Goal: Task Accomplishment & Management: Use online tool/utility

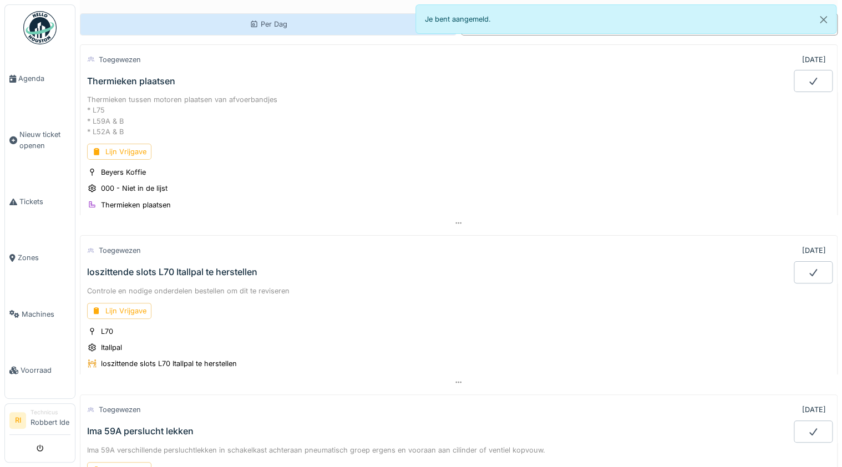
click at [213, 26] on div "Per Dag" at bounding box center [268, 24] width 376 height 22
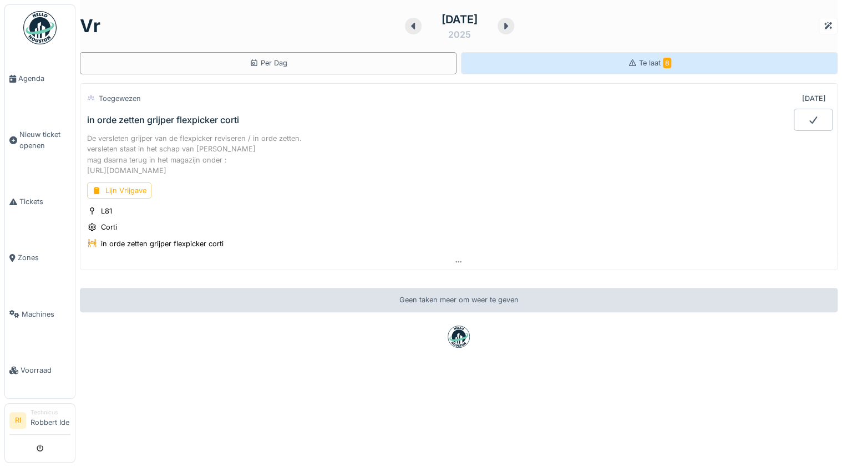
click at [614, 58] on div "Te laat 8" at bounding box center [649, 63] width 376 height 22
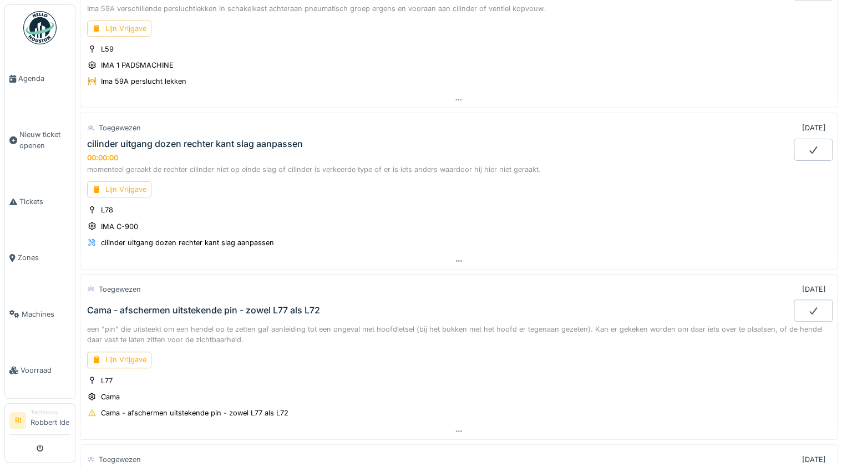
scroll to position [444, 0]
click at [98, 152] on div "00:00:00" at bounding box center [102, 156] width 31 height 8
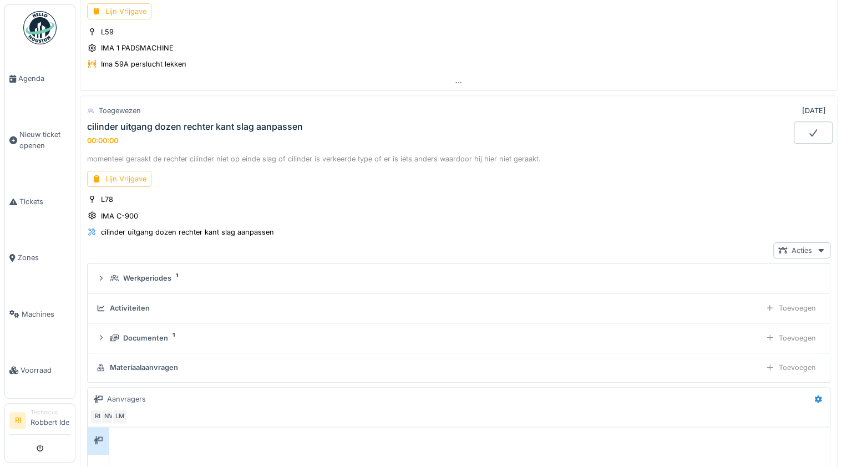
scroll to position [459, 0]
click at [293, 101] on div "Toegewezen 30-8-2025" at bounding box center [458, 111] width 743 height 21
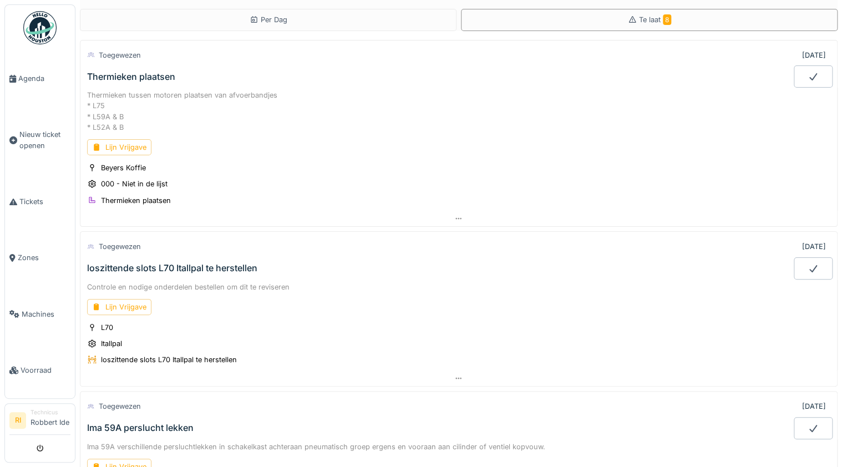
scroll to position [0, 0]
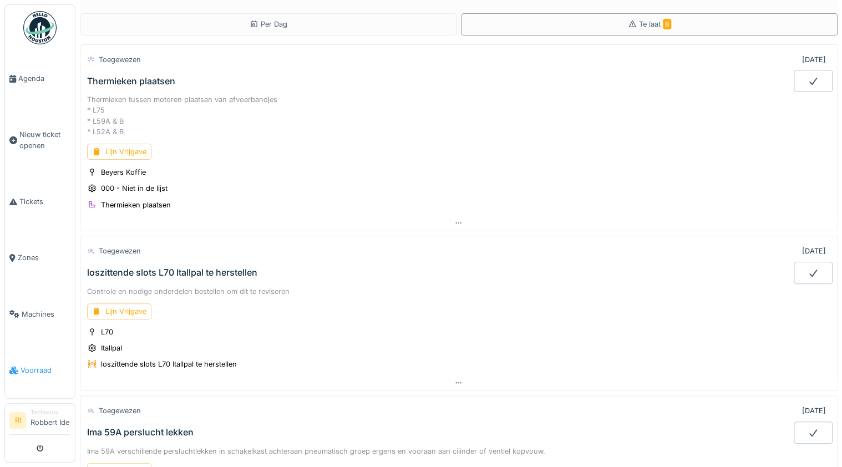
click at [28, 357] on link "Voorraad" at bounding box center [40, 370] width 70 height 56
click at [9, 375] on li "Voorraad" at bounding box center [39, 370] width 61 height 11
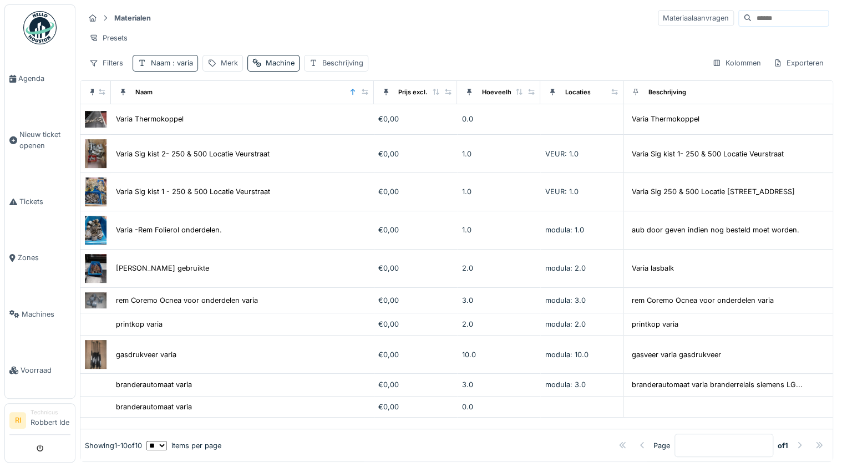
click at [189, 67] on span ": varia" at bounding box center [181, 63] width 23 height 8
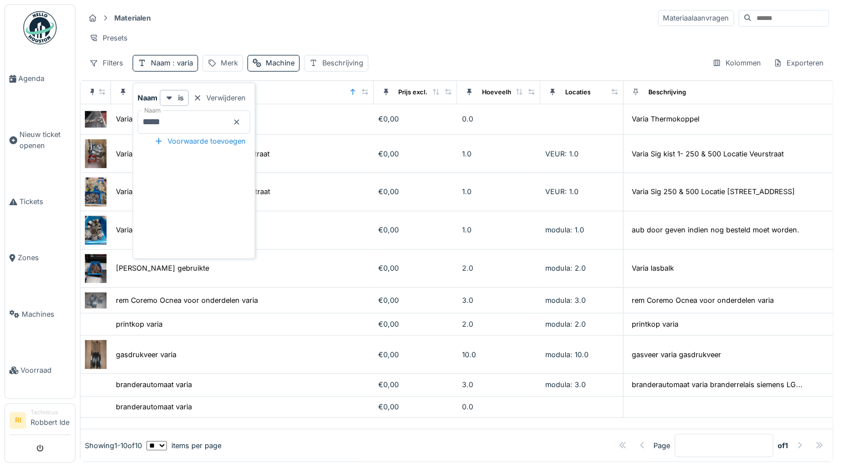
click at [241, 119] on icon at bounding box center [236, 122] width 9 height 7
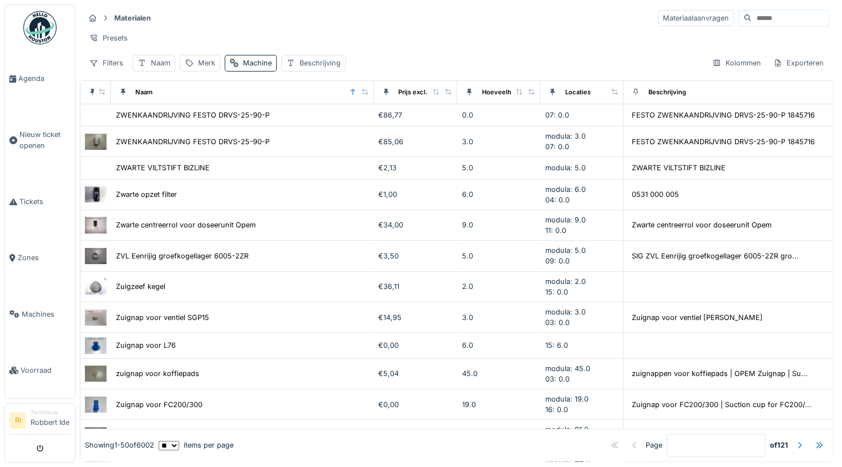
click at [388, 53] on div "Materialen Materiaalaanvragen Presets Filters Naam Merk Machine Beschrijving Ko…" at bounding box center [456, 40] width 753 height 72
click at [751, 14] on input at bounding box center [789, 19] width 77 height 16
type input "******"
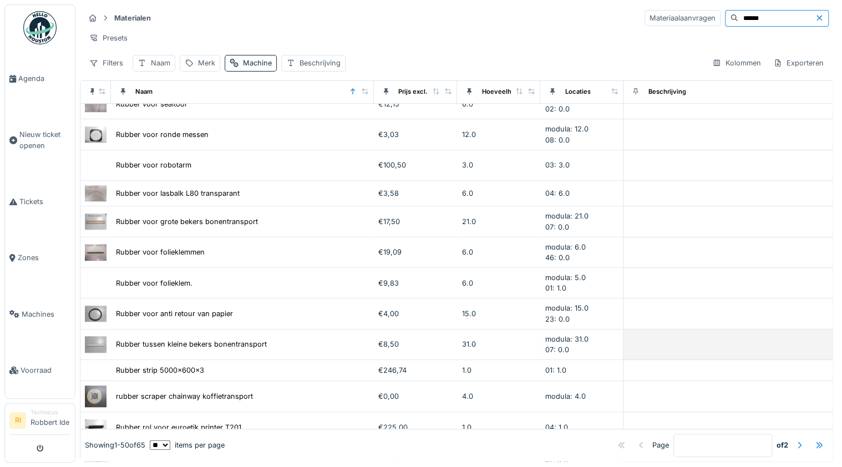
scroll to position [355, 0]
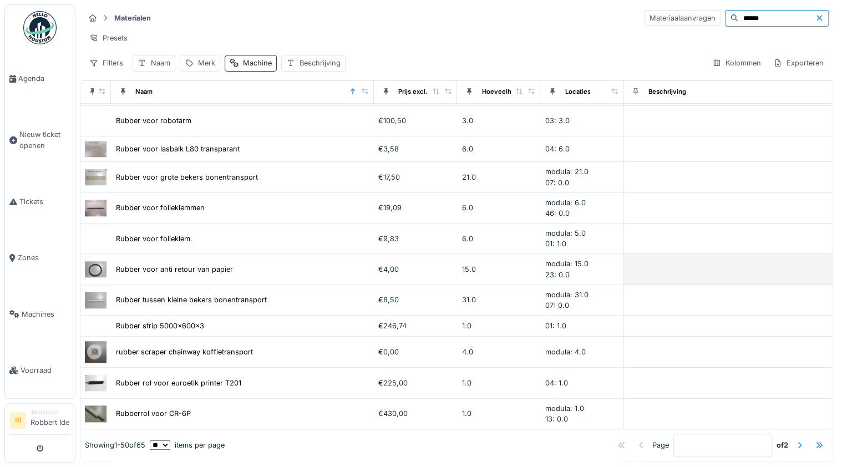
click at [93, 266] on img at bounding box center [96, 269] width 22 height 16
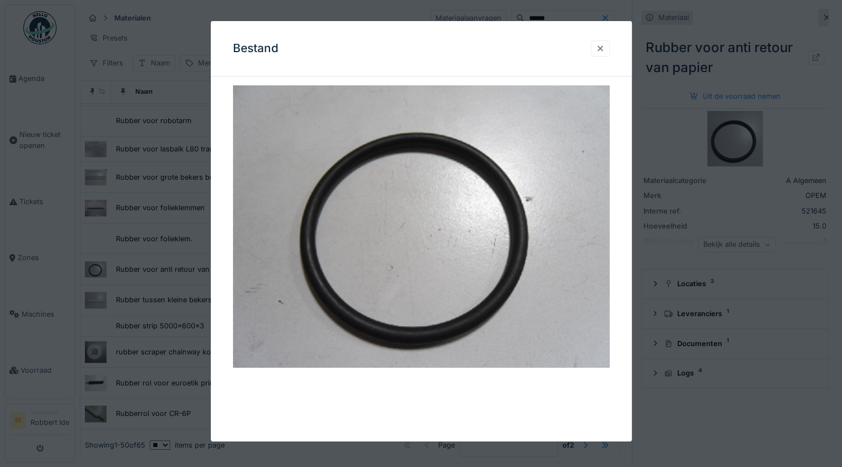
click at [599, 49] on div at bounding box center [599, 48] width 9 height 11
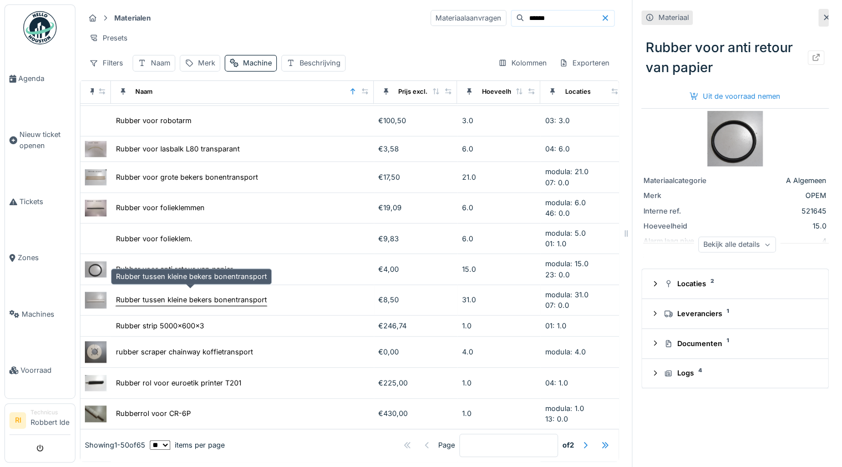
click at [154, 294] on div "Rubber tussen kleine bekers bonentransport" at bounding box center [191, 299] width 151 height 11
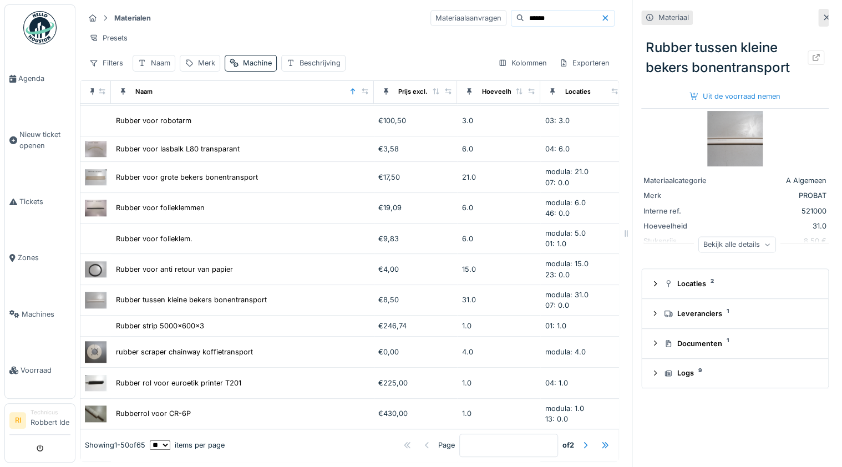
click at [721, 134] on img at bounding box center [734, 138] width 55 height 55
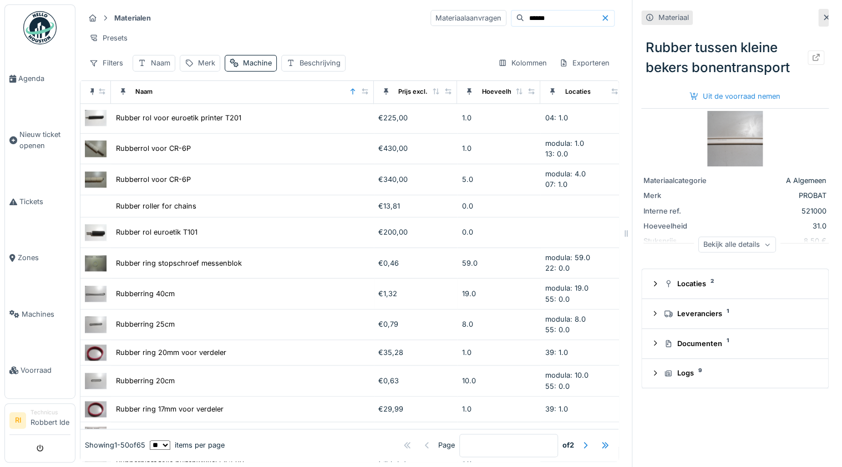
scroll to position [621, 0]
click at [131, 287] on div "Rubberring 40cm" at bounding box center [145, 292] width 59 height 11
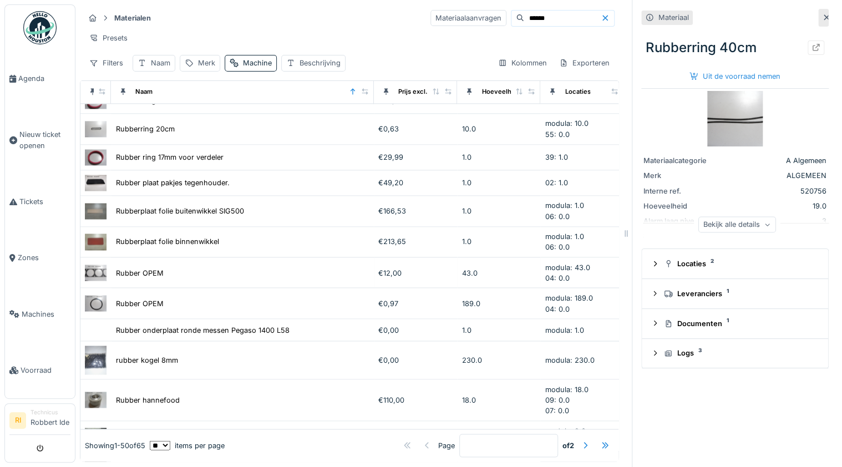
scroll to position [887, 0]
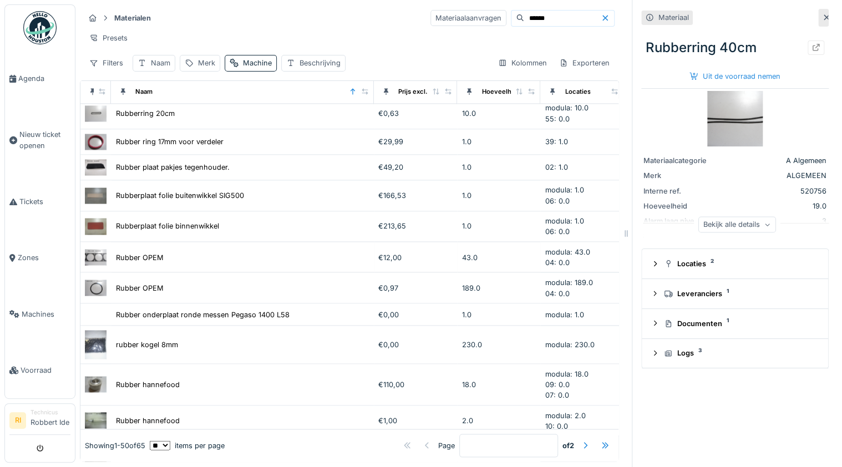
click at [93, 249] on img at bounding box center [96, 257] width 22 height 16
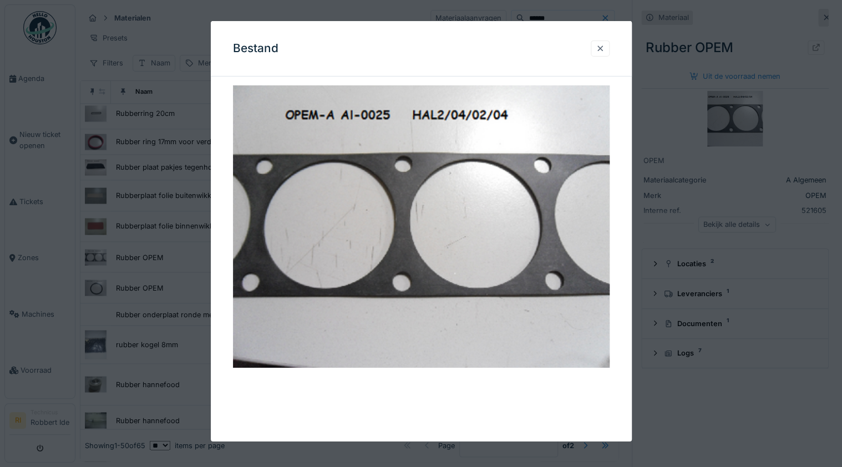
click at [604, 49] on div at bounding box center [599, 48] width 9 height 11
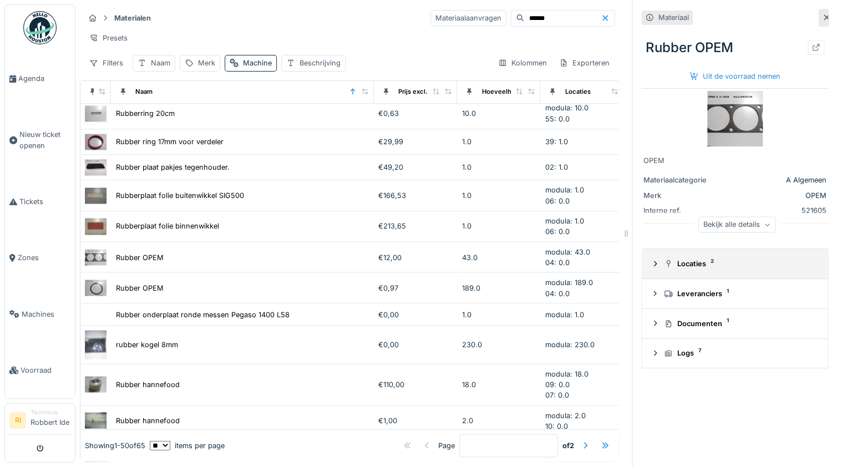
click at [705, 262] on div "Locaties 2" at bounding box center [739, 263] width 151 height 11
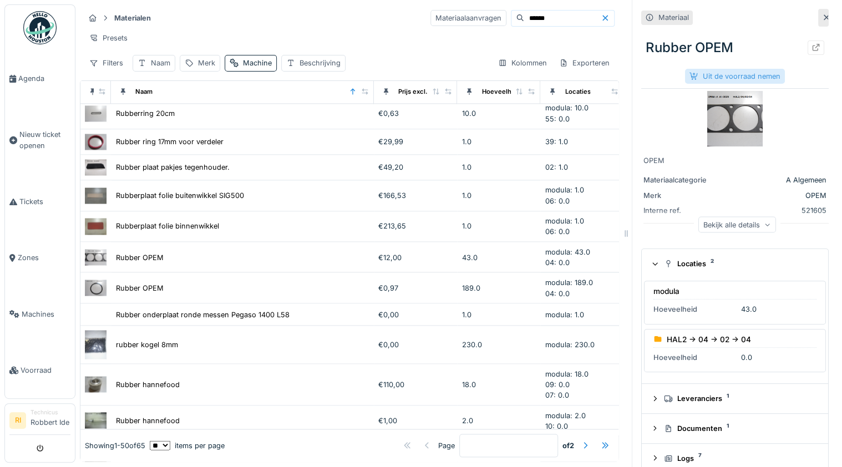
click at [742, 70] on div "Uit de voorraad nemen" at bounding box center [735, 76] width 100 height 15
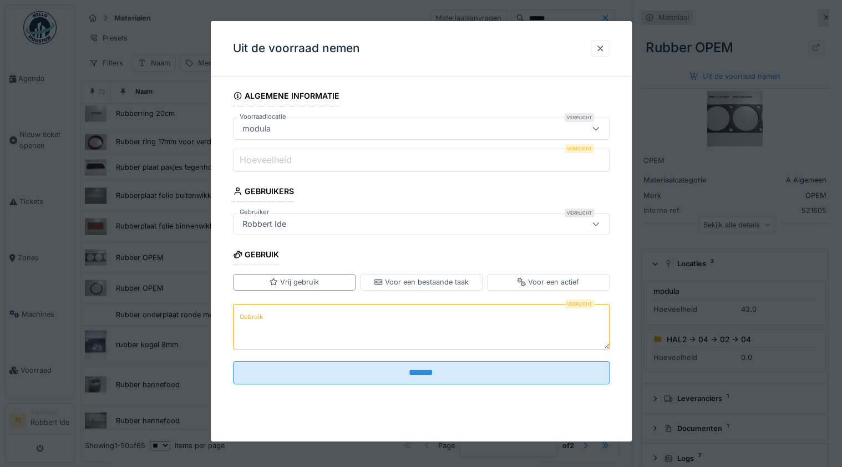
click at [293, 160] on label "Hoeveelheid" at bounding box center [265, 159] width 57 height 13
click at [293, 160] on input "Hoeveelheid" at bounding box center [421, 160] width 376 height 23
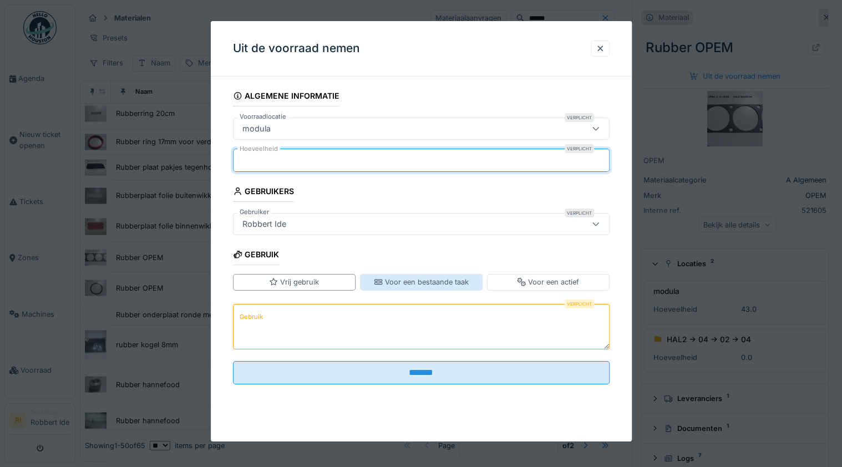
type input "*"
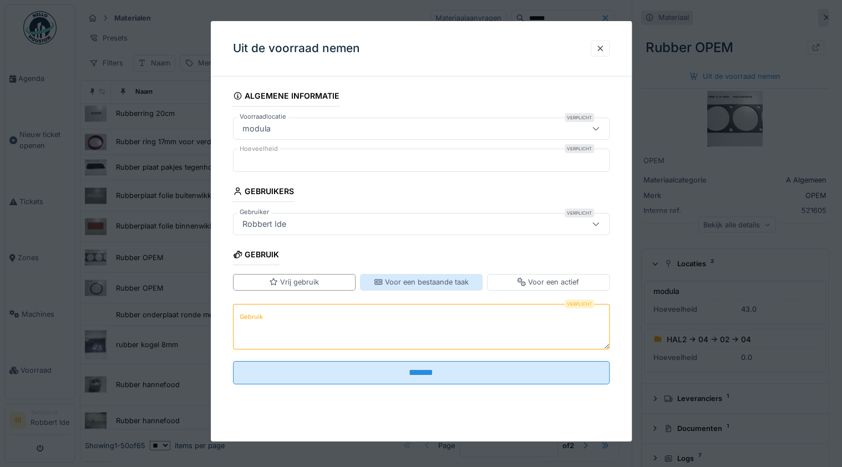
drag, startPoint x: 432, startPoint y: 283, endPoint x: 413, endPoint y: 277, distance: 20.0
click at [413, 277] on div "Voor een bestaande taak" at bounding box center [421, 282] width 95 height 11
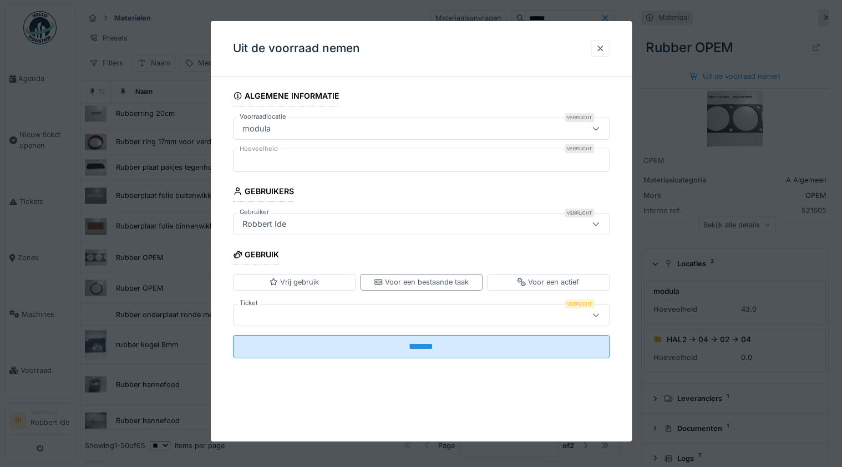
click at [382, 316] on div at bounding box center [398, 314] width 321 height 12
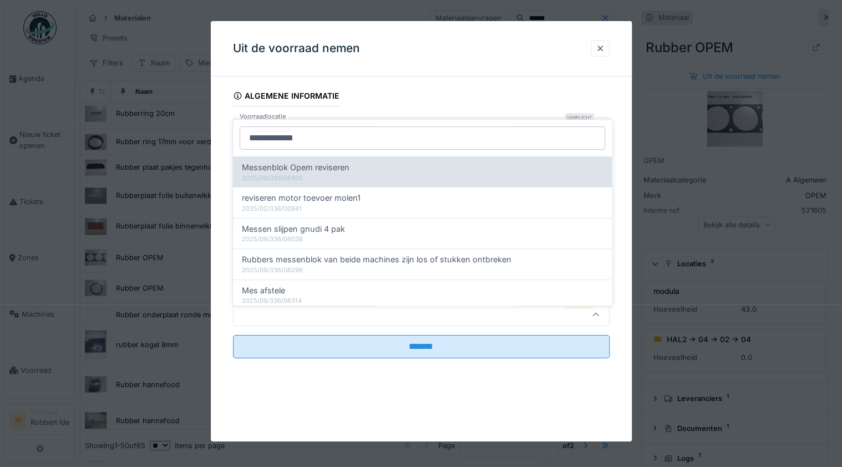
type input "**********"
click at [325, 174] on div "2025/09/336/06405" at bounding box center [422, 178] width 361 height 9
type input "******"
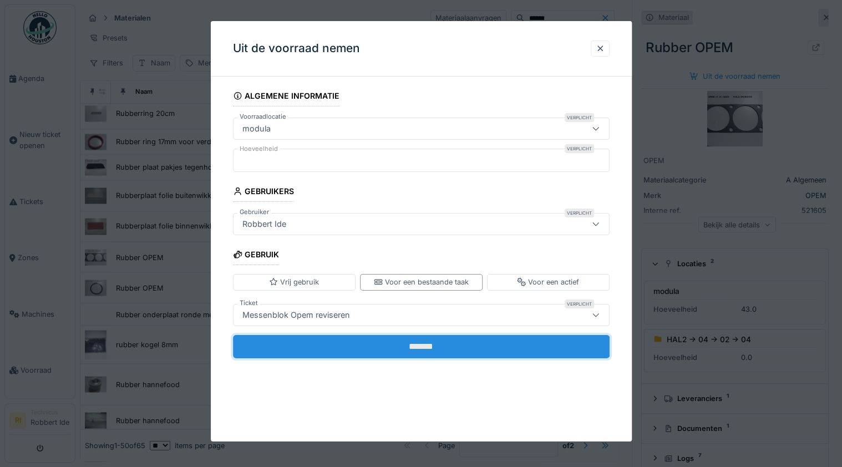
click at [431, 349] on input "*******" at bounding box center [421, 345] width 376 height 23
click at [428, 346] on input "*******" at bounding box center [421, 345] width 376 height 23
click at [422, 346] on input "*******" at bounding box center [421, 345] width 376 height 23
click at [353, 347] on input "*******" at bounding box center [421, 345] width 376 height 23
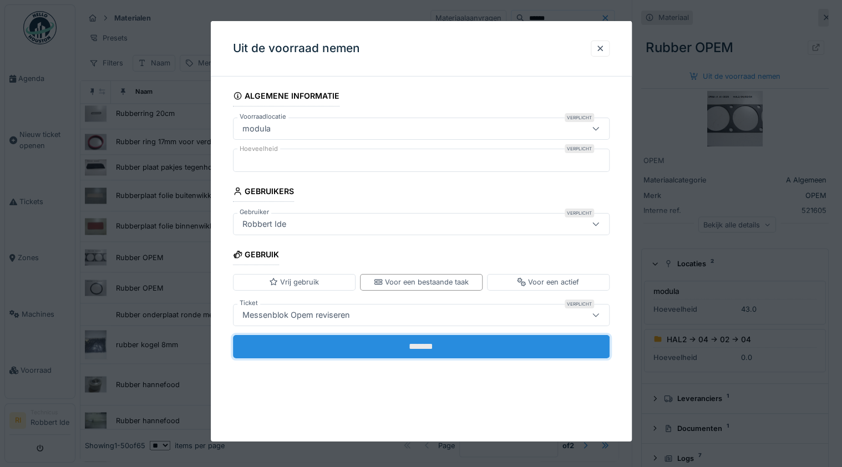
click at [353, 347] on input "*******" at bounding box center [421, 345] width 376 height 23
click at [353, 347] on div "Uit de voorraad nemen Algemene informatie Voorraadlocatie Verplicht modula ****…" at bounding box center [421, 231] width 421 height 420
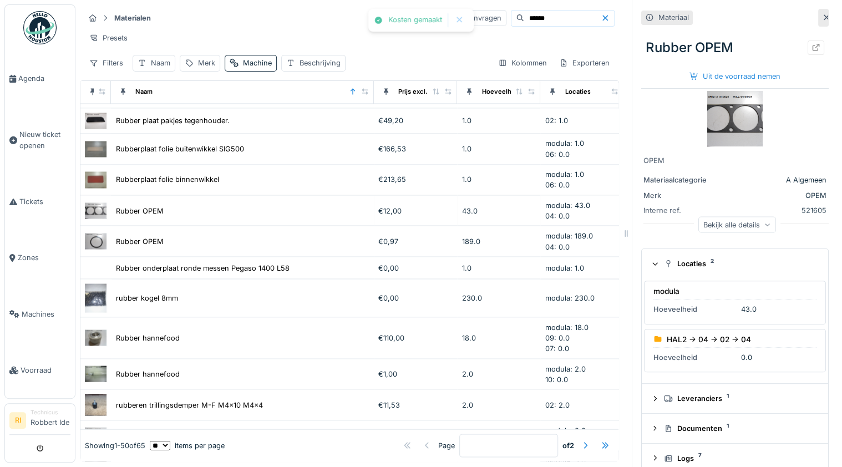
scroll to position [976, 0]
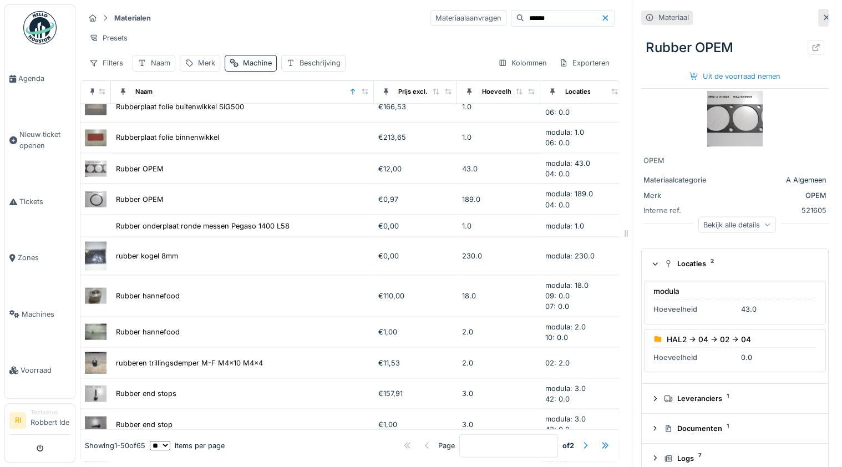
click at [91, 193] on img at bounding box center [96, 199] width 22 height 16
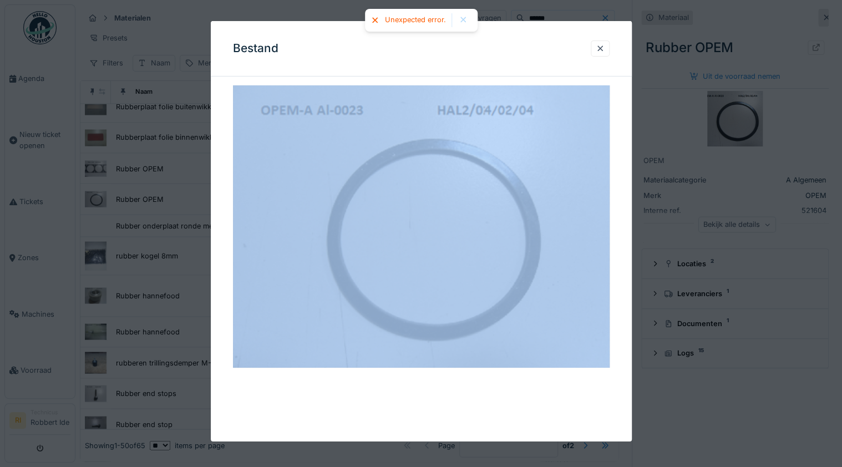
click at [461, 19] on div at bounding box center [463, 20] width 9 height 9
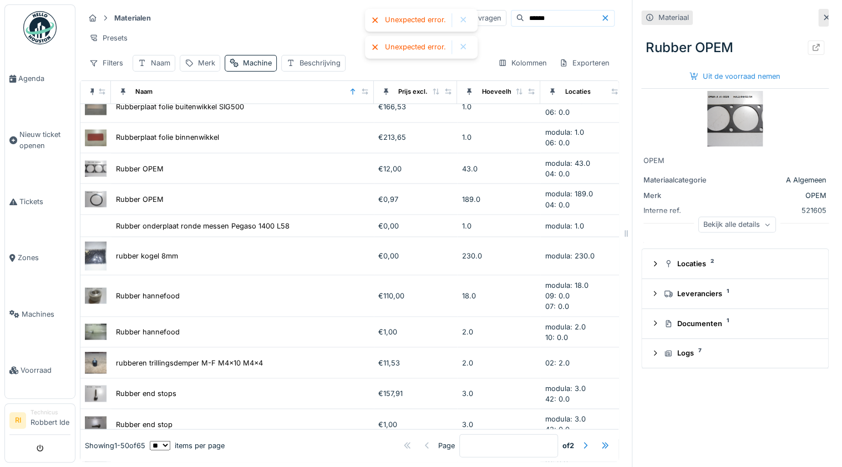
click at [466, 24] on div at bounding box center [463, 20] width 9 height 9
click at [462, 23] on div at bounding box center [463, 20] width 9 height 9
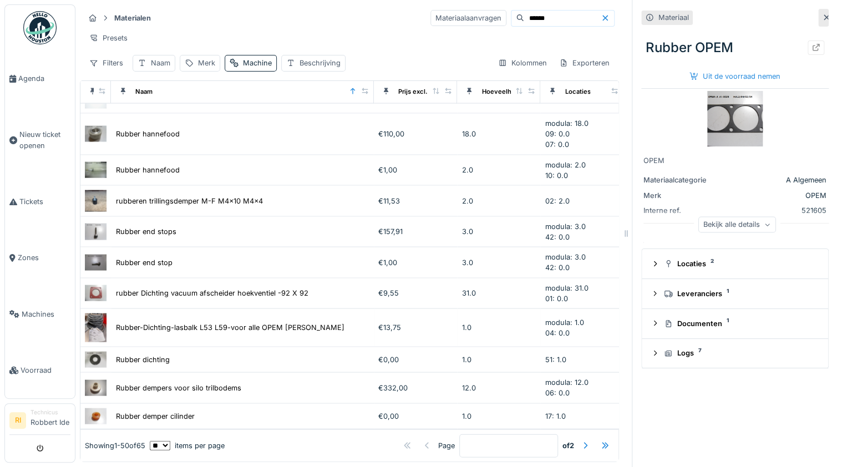
scroll to position [7, 0]
click at [581, 440] on div at bounding box center [585, 445] width 9 height 11
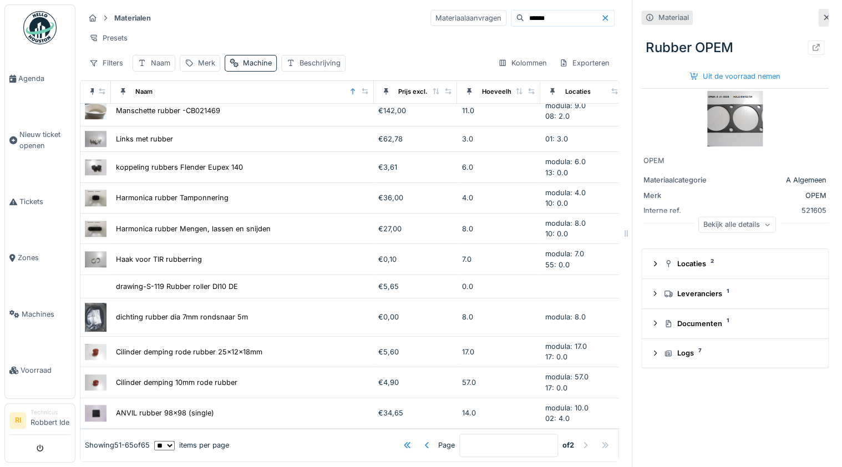
scroll to position [159, 0]
click at [93, 131] on img at bounding box center [96, 139] width 22 height 16
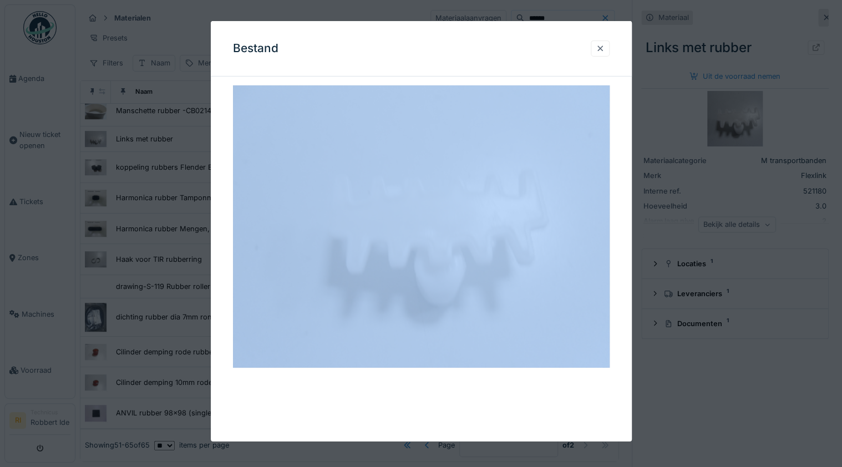
click at [603, 45] on div at bounding box center [599, 48] width 9 height 11
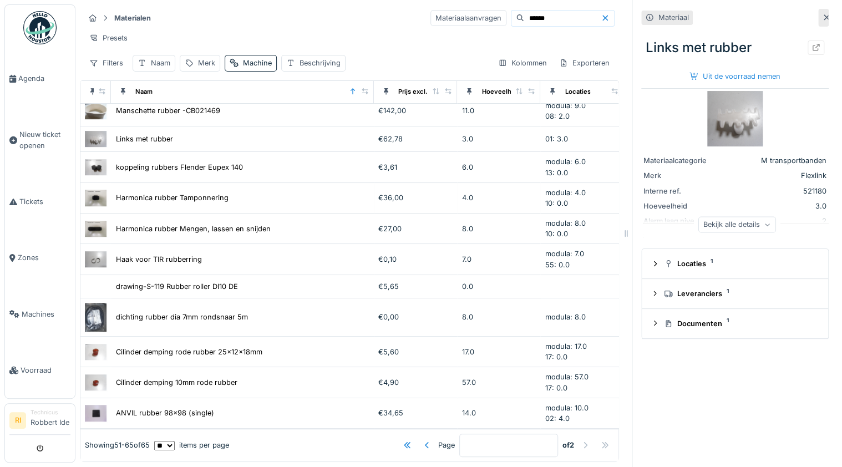
click at [97, 190] on img at bounding box center [96, 198] width 22 height 16
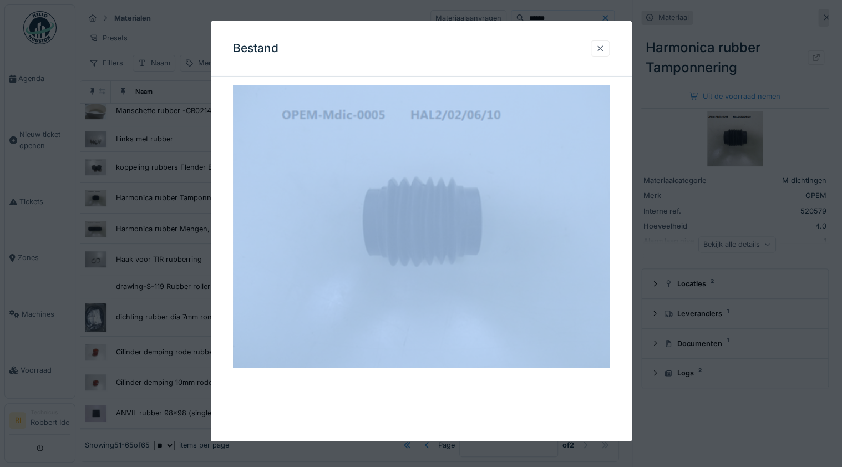
click at [603, 48] on div at bounding box center [599, 48] width 9 height 11
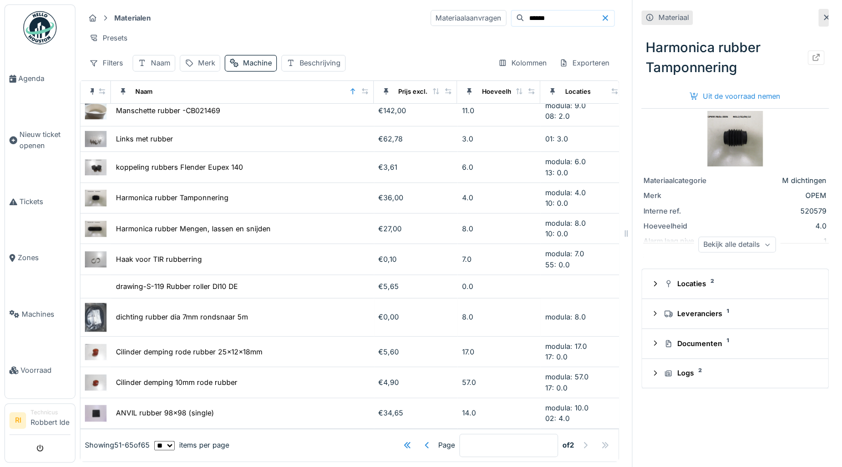
scroll to position [159, 0]
click at [422, 440] on div at bounding box center [426, 445] width 9 height 11
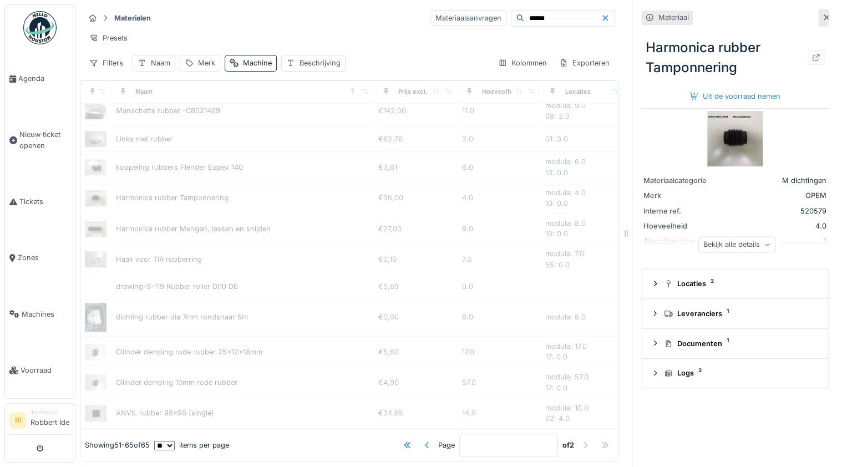
type input "*"
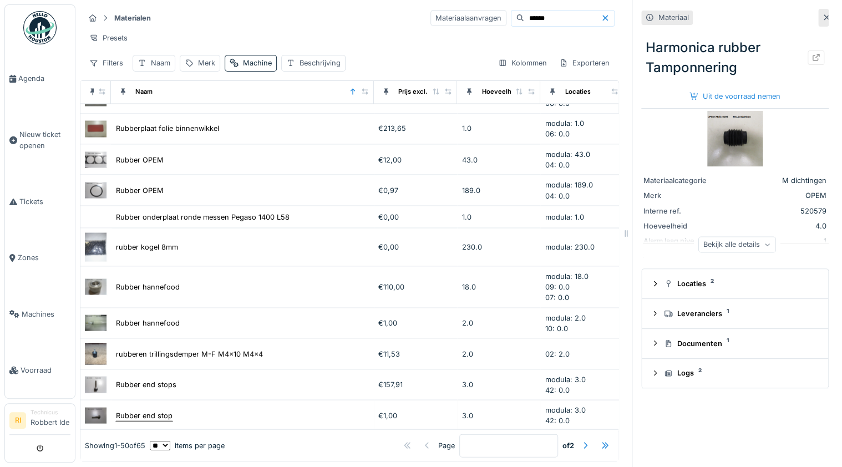
scroll to position [963, 0]
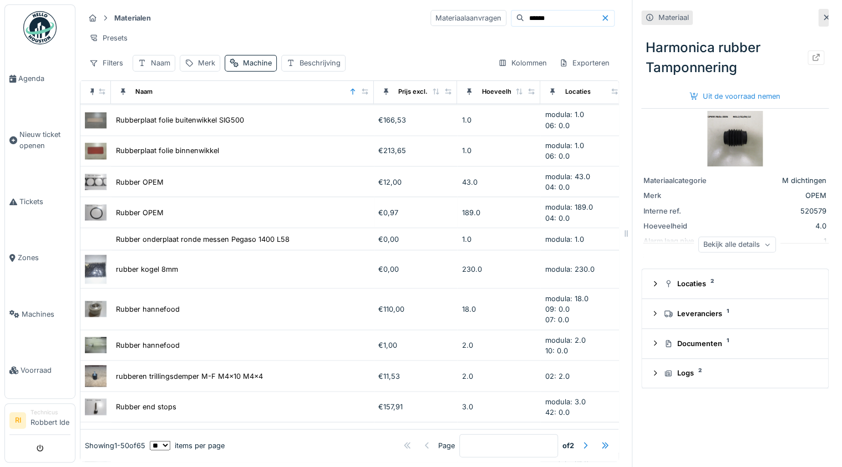
click at [95, 204] on img at bounding box center [96, 212] width 22 height 16
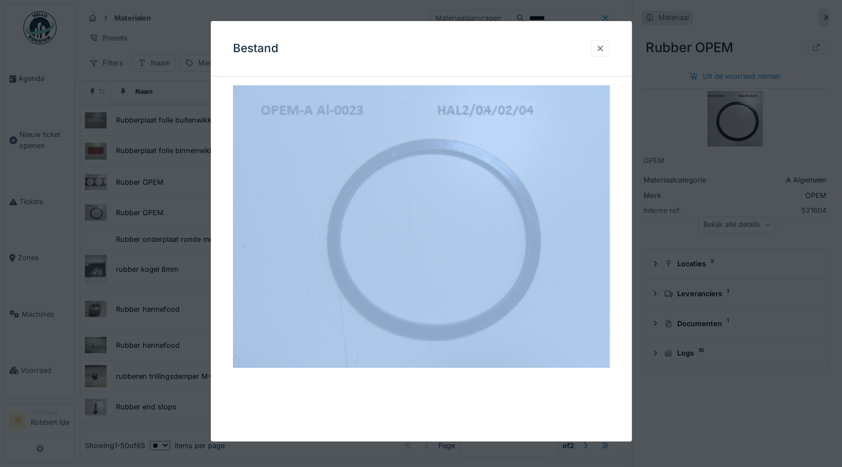
click at [601, 51] on div at bounding box center [599, 48] width 9 height 11
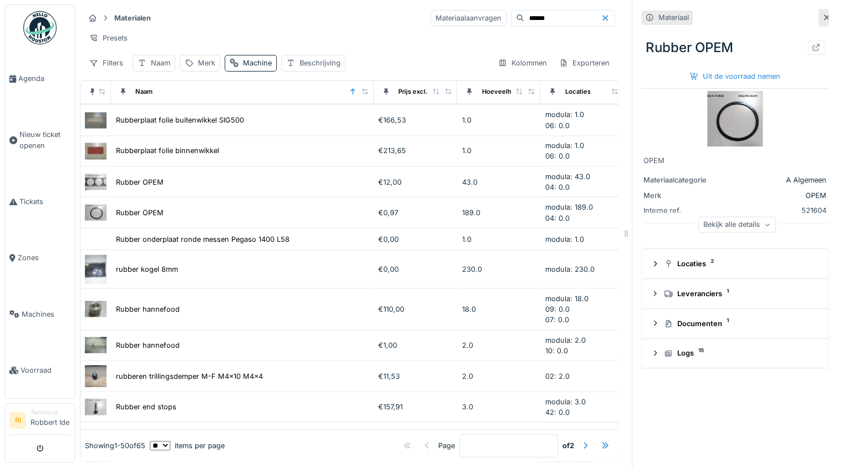
click at [750, 216] on div "Bekijk alle details" at bounding box center [737, 224] width 78 height 16
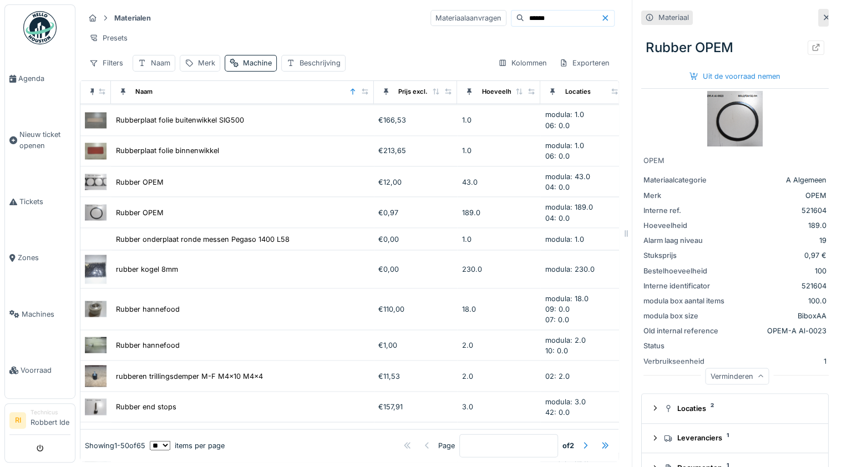
scroll to position [54, 0]
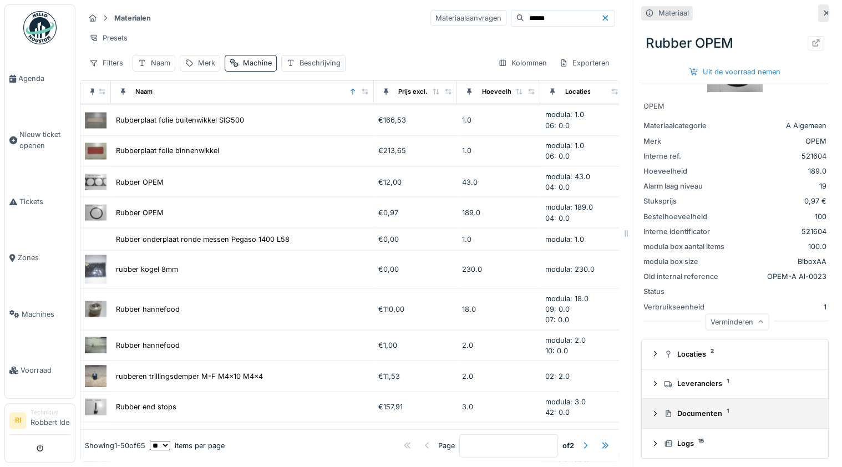
click at [723, 408] on div "Documenten 1" at bounding box center [739, 413] width 151 height 11
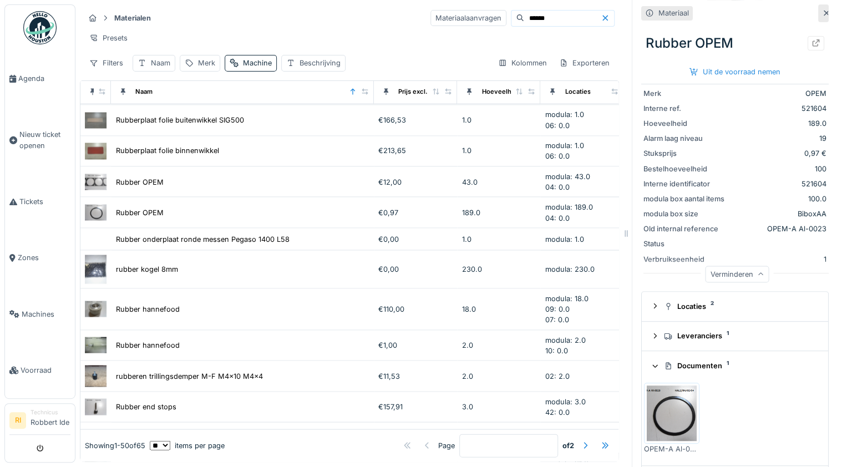
scroll to position [139, 0]
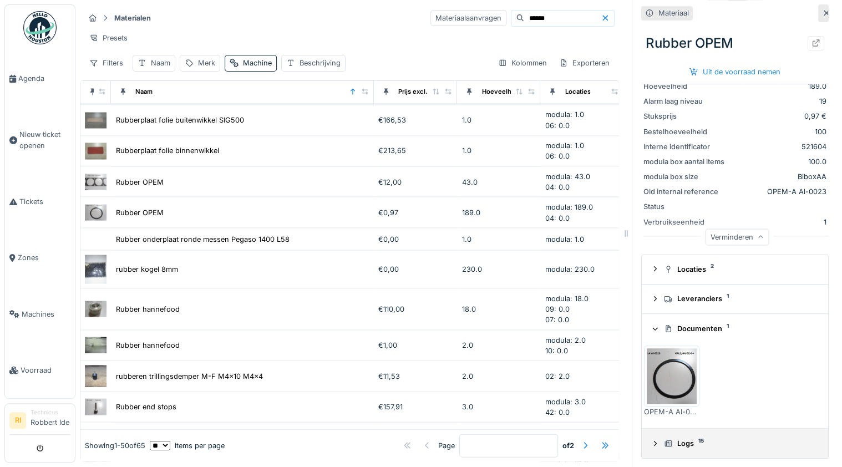
click at [680, 438] on div "Logs 15" at bounding box center [739, 443] width 151 height 11
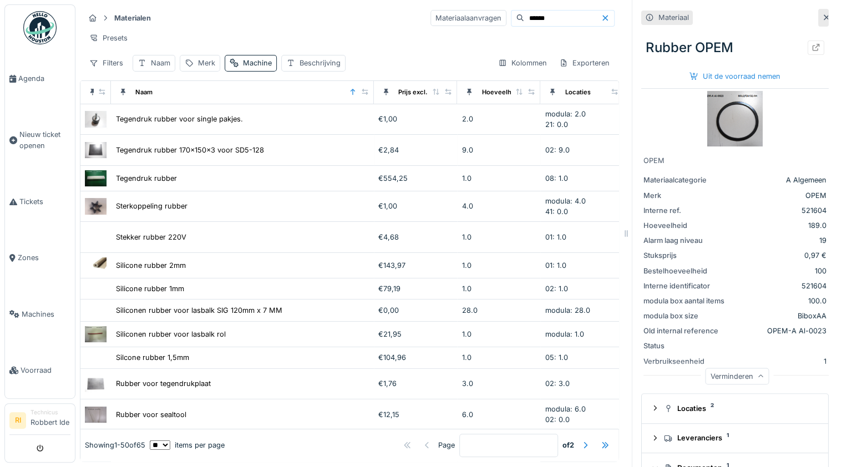
scroll to position [0, 0]
